Goal: Information Seeking & Learning: Learn about a topic

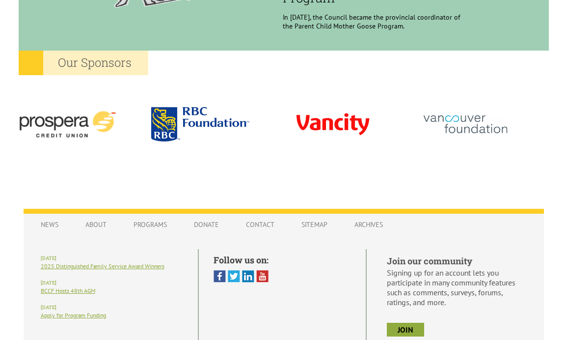
scroll to position [954, 0]
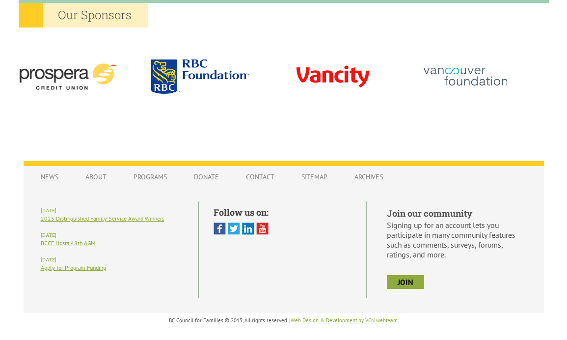
click at [60, 176] on link "News" at bounding box center [49, 176] width 37 height 19
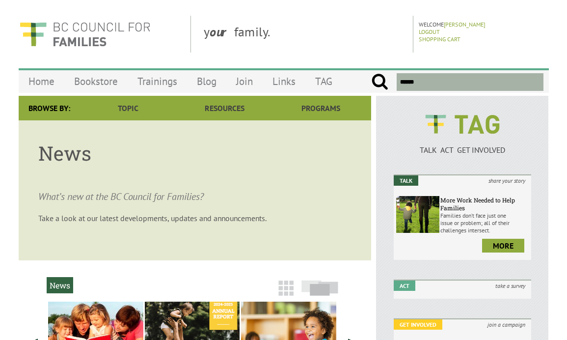
scroll to position [130, 0]
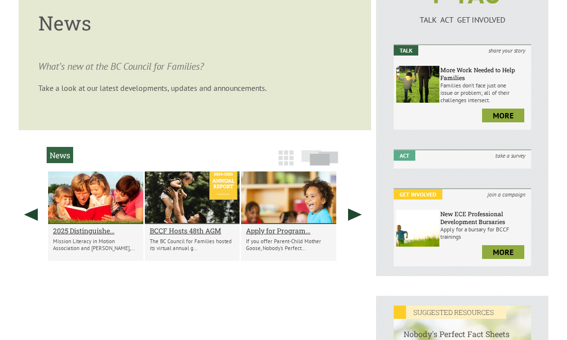
click at [287, 153] on img at bounding box center [285, 157] width 15 height 15
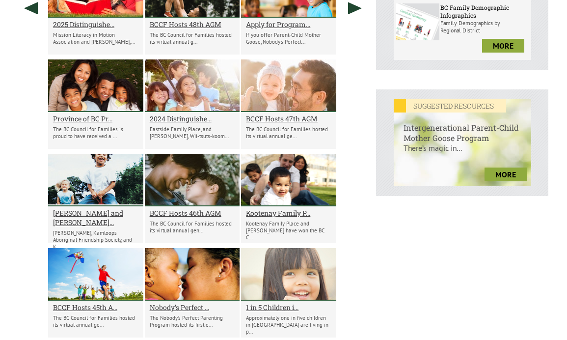
scroll to position [351, 0]
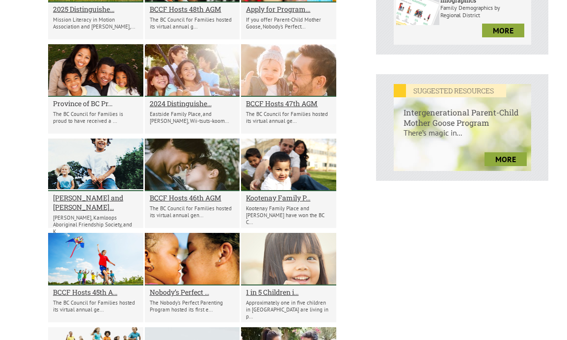
click at [108, 102] on h2 "Province of BC Pr..." at bounding box center [95, 103] width 85 height 9
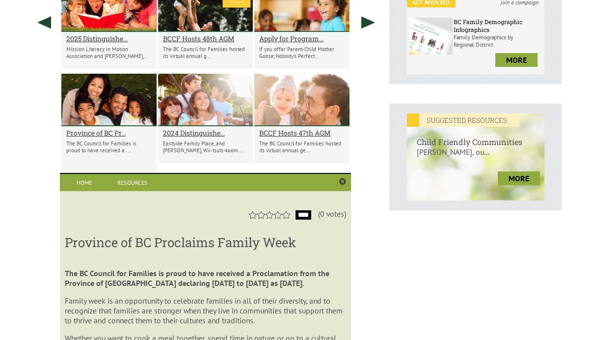
scroll to position [322, 0]
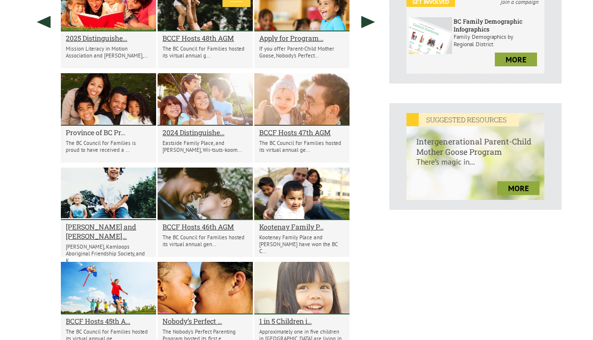
click at [118, 131] on h2 "Province of BC Pr..." at bounding box center [108, 132] width 85 height 9
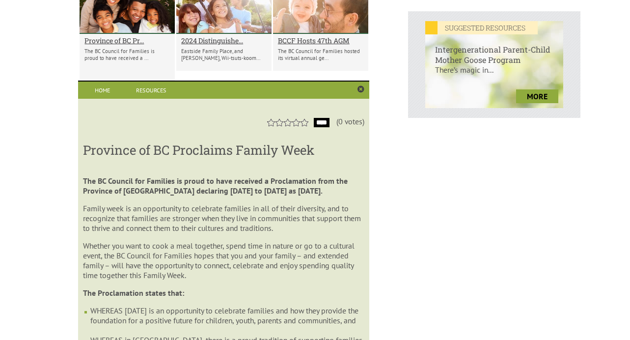
scroll to position [416, 0]
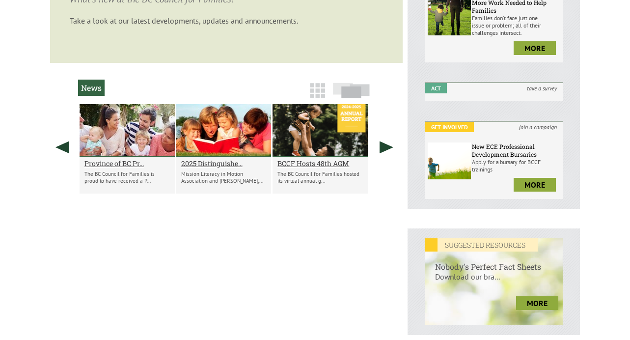
scroll to position [215, 0]
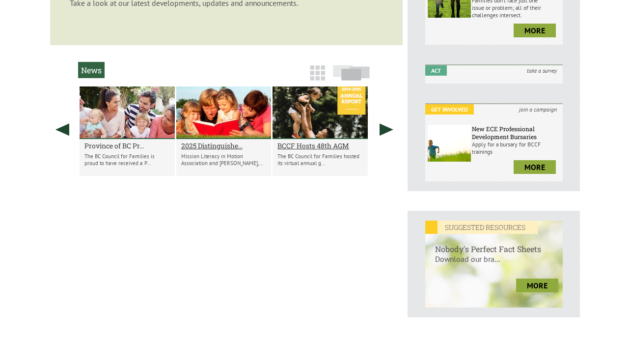
click at [120, 143] on h2 "Province of BC Pr..." at bounding box center [126, 145] width 85 height 9
click at [125, 145] on h2 "Province of BC Pr..." at bounding box center [126, 145] width 85 height 9
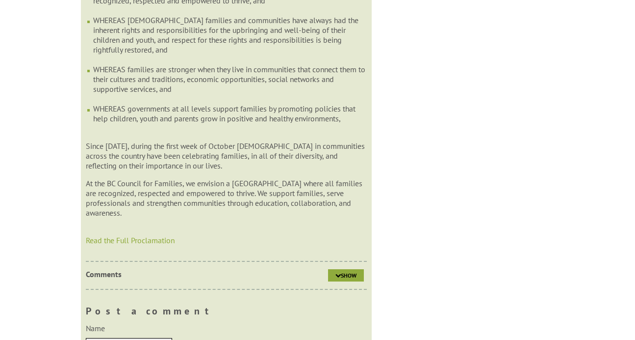
scroll to position [757, 0]
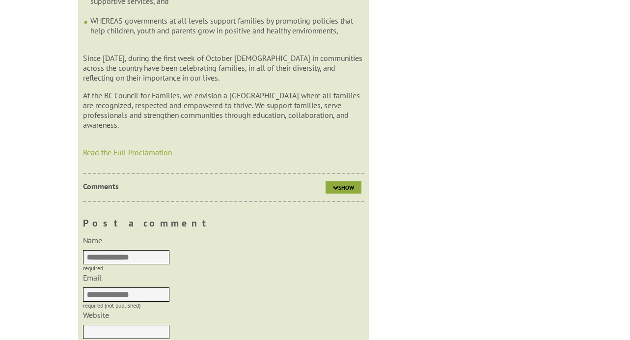
click at [159, 157] on link "Read the Full Proclamation" at bounding box center [127, 152] width 89 height 10
